Goal: Task Accomplishment & Management: Complete application form

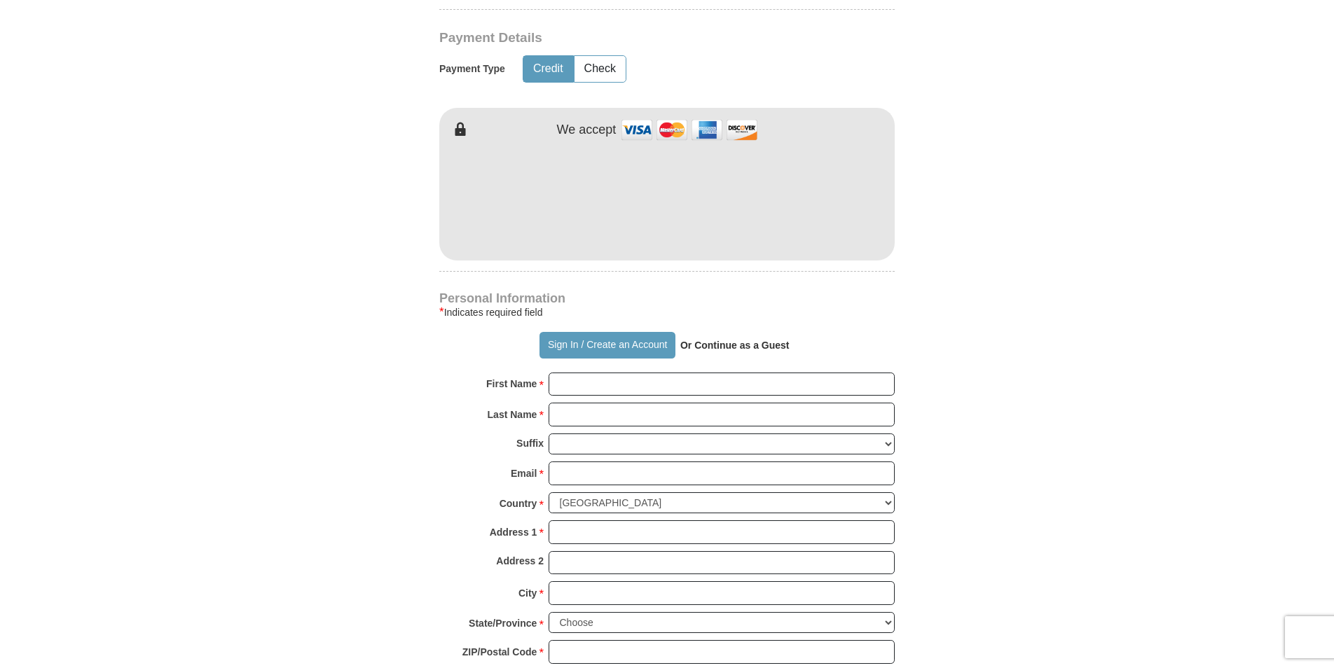
scroll to position [771, 0]
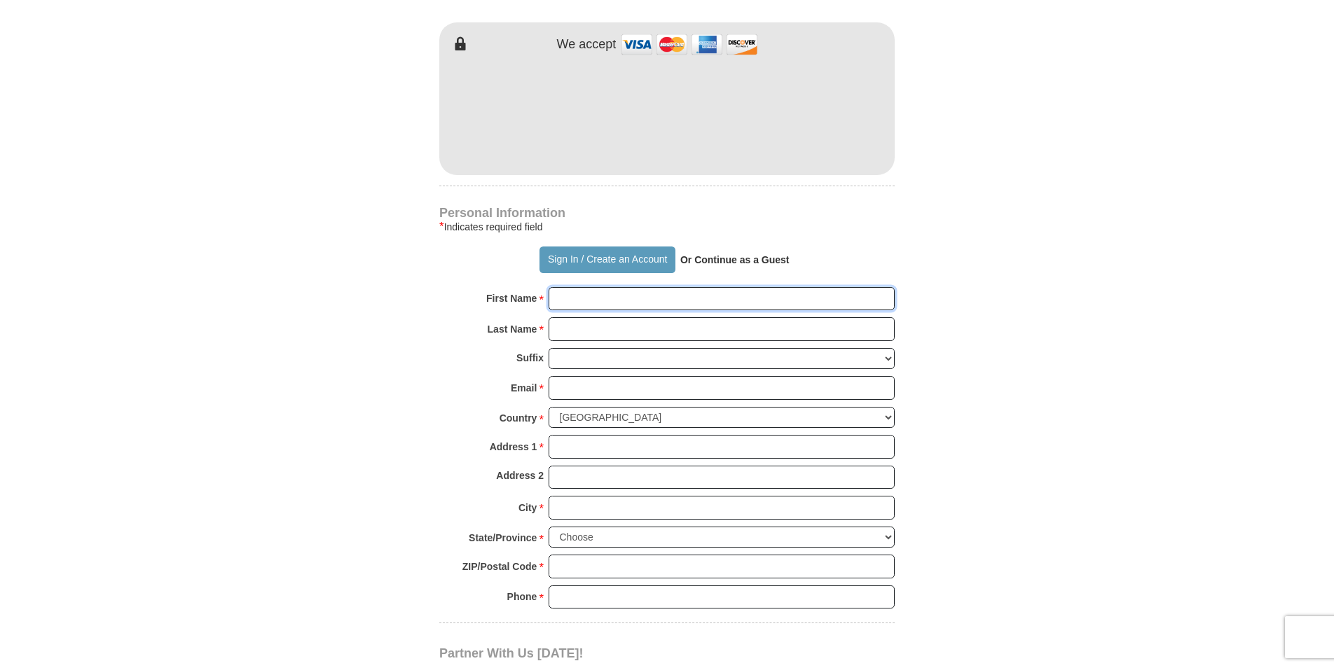
drag, startPoint x: 565, startPoint y: 299, endPoint x: 1177, endPoint y: 230, distance: 616.1
click at [566, 299] on input "First Name *" at bounding box center [722, 299] width 346 height 24
type input "[PERSON_NAME]"
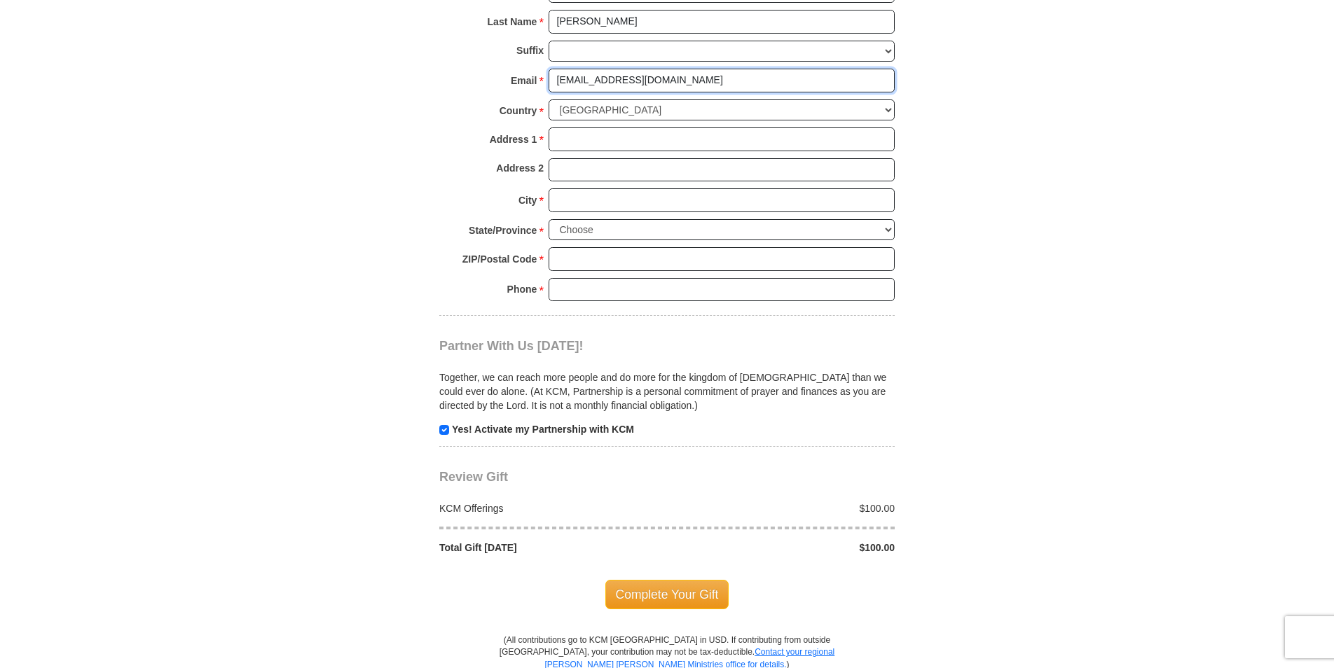
scroll to position [1121, 0]
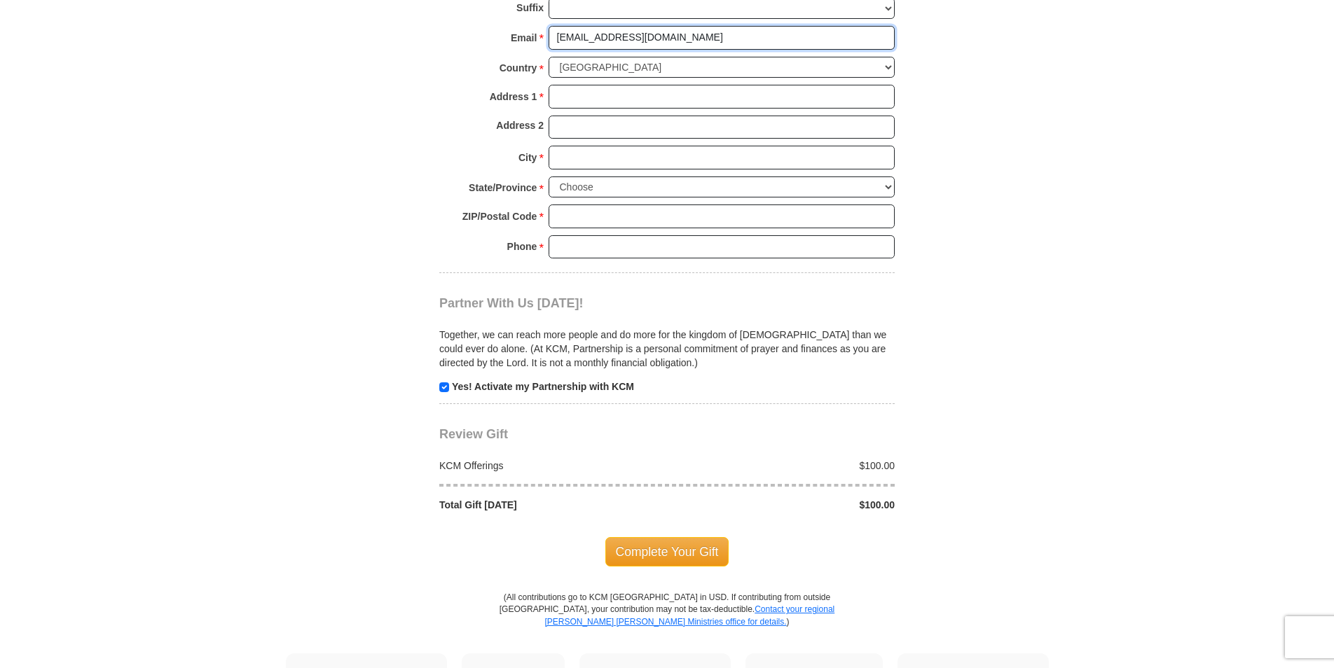
type input "[EMAIL_ADDRESS][DOMAIN_NAME]"
click at [616, 90] on input "Address 1 *" at bounding box center [722, 97] width 346 height 24
type input "[STREET_ADDRESS]"
type input "Kerrville"
select select "[GEOGRAPHIC_DATA]"
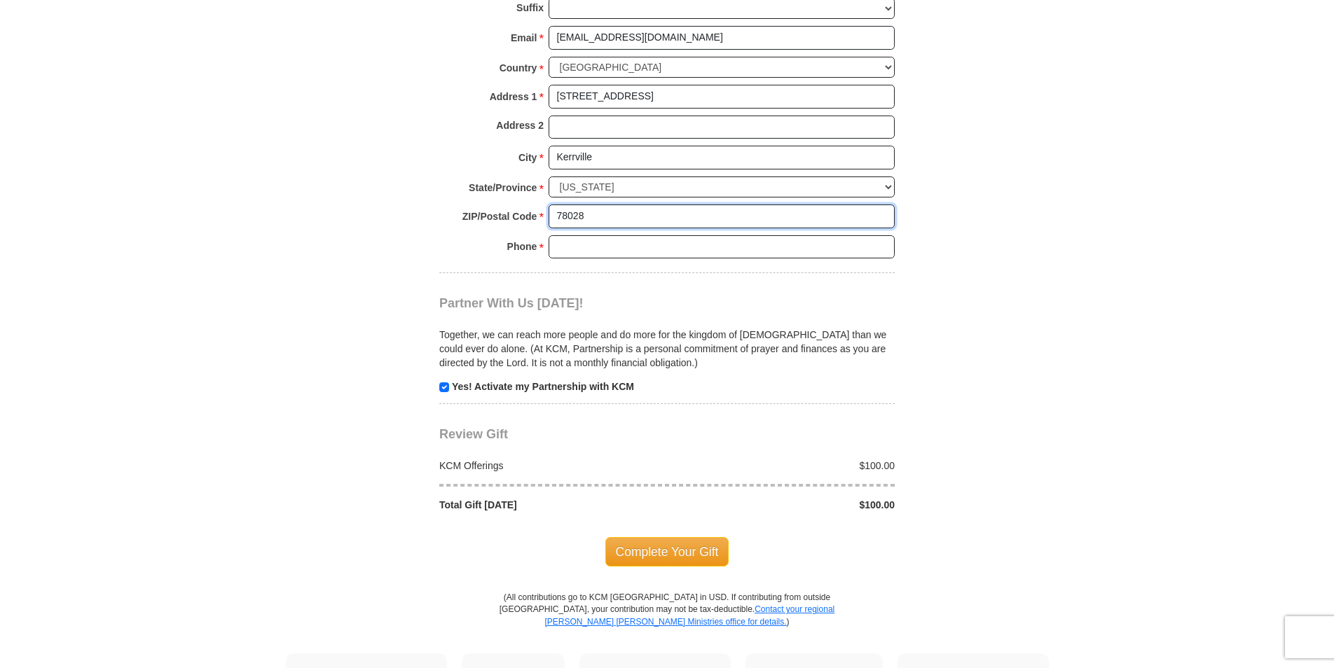
type input "78028"
type input "830377556"
click at [670, 544] on span "Complete Your Gift" at bounding box center [667, 551] width 124 height 29
